Goal: Task Accomplishment & Management: Complete application form

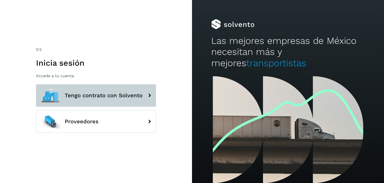
click at [149, 97] on icon at bounding box center [150, 95] width 10 height 10
click at [150, 94] on icon at bounding box center [150, 95] width 10 height 10
click at [149, 96] on icon at bounding box center [150, 95] width 10 height 10
click at [151, 96] on icon at bounding box center [150, 95] width 10 height 10
click at [150, 96] on icon at bounding box center [150, 95] width 10 height 10
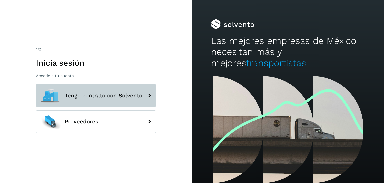
click at [150, 96] on icon at bounding box center [150, 95] width 10 height 10
